Goal: Task Accomplishment & Management: Manage account settings

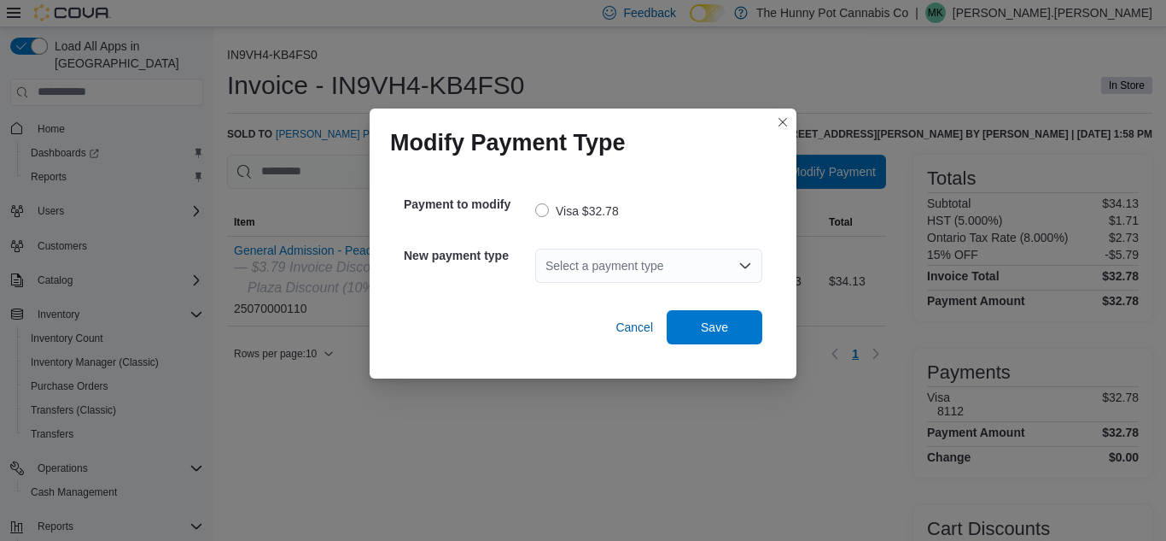
click at [631, 260] on div "Select a payment type" at bounding box center [648, 265] width 227 height 34
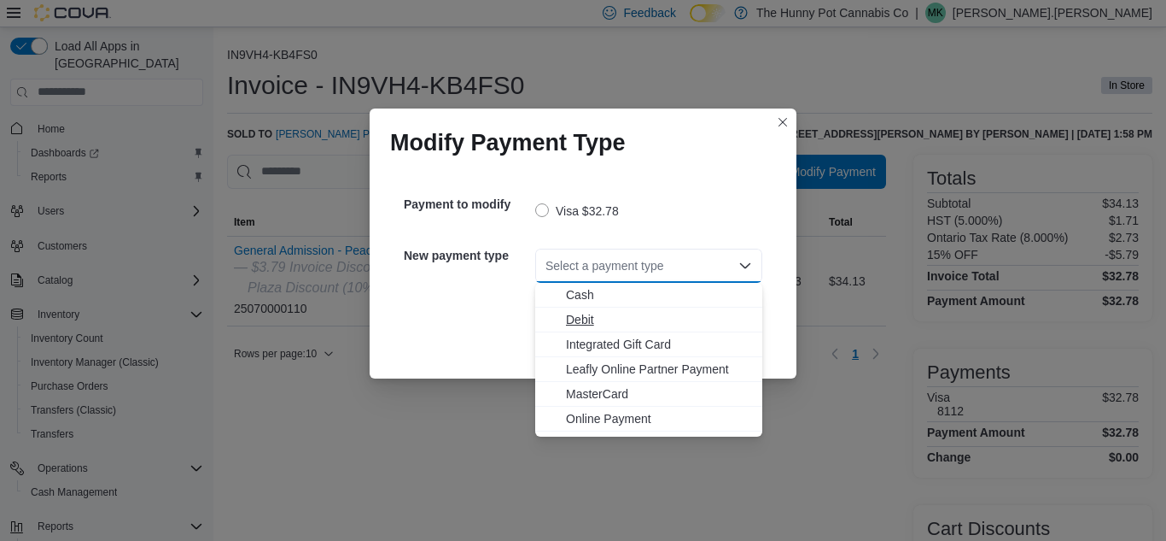
click at [602, 324] on span "Debit" at bounding box center [659, 319] width 186 height 17
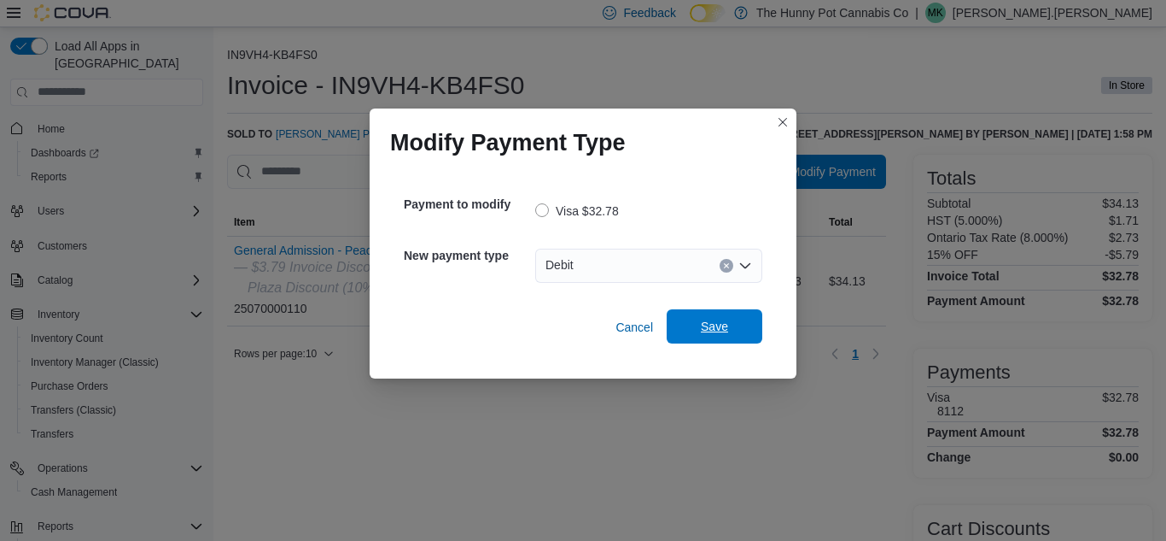
click at [734, 318] on span "Save" at bounding box center [714, 326] width 75 height 34
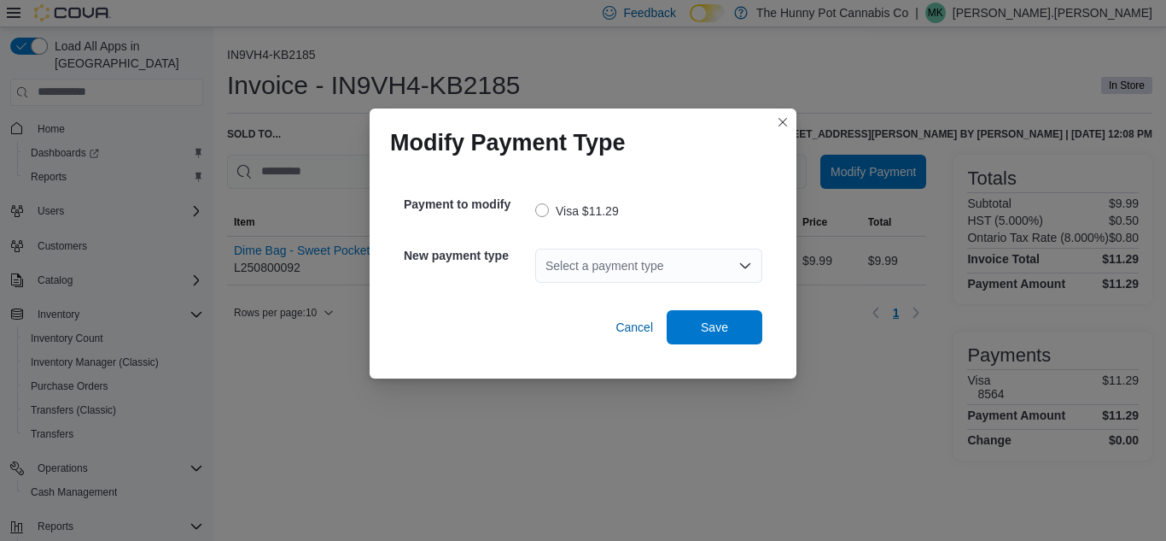
click at [648, 260] on div "Select a payment type" at bounding box center [648, 265] width 227 height 34
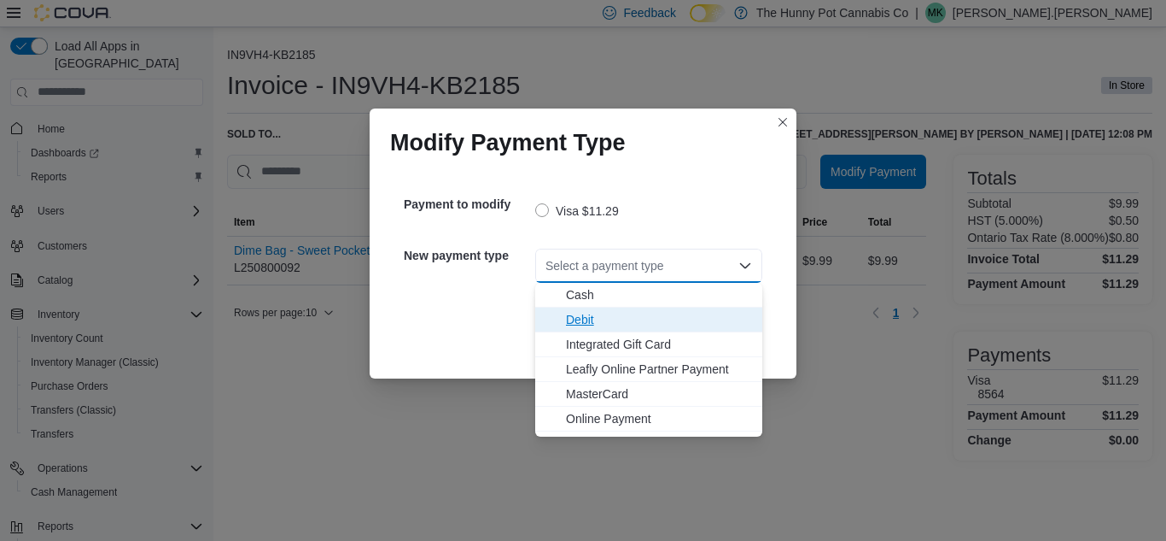
click at [600, 329] on button "Debit" at bounding box center [648, 319] width 227 height 25
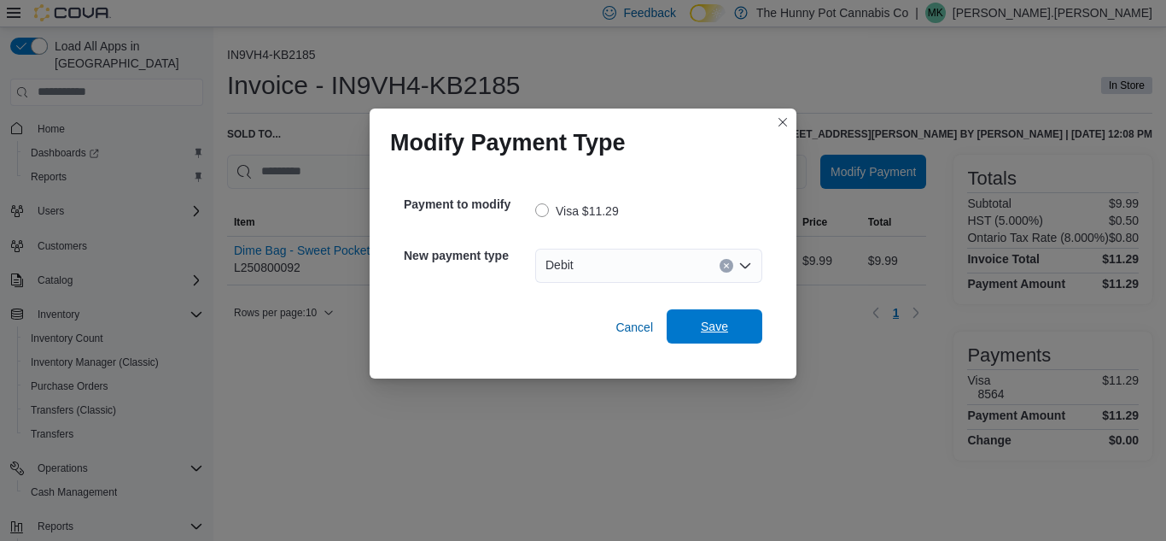
click at [690, 319] on span "Save" at bounding box center [714, 326] width 75 height 34
click at [661, 258] on div "Select a payment type" at bounding box center [648, 265] width 227 height 34
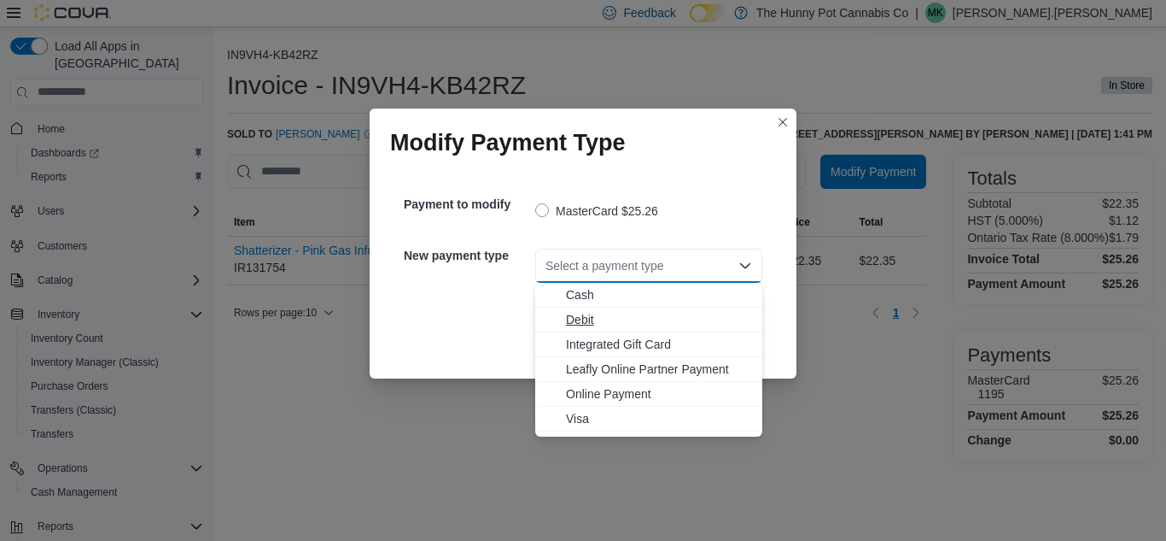
click at [593, 324] on span "Debit" at bounding box center [659, 319] width 186 height 17
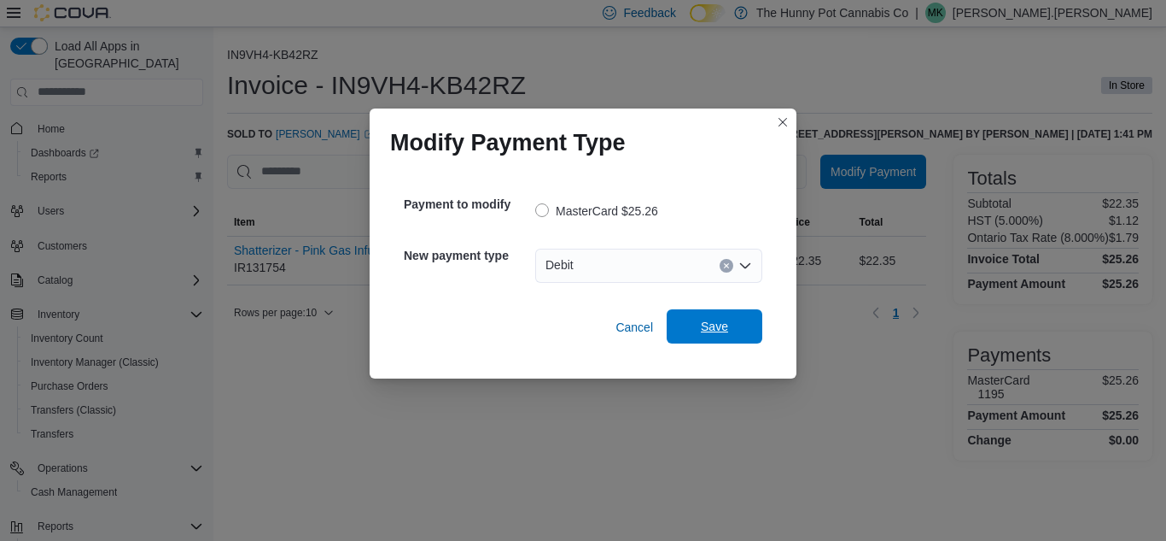
click at [719, 316] on span "Save" at bounding box center [714, 326] width 75 height 34
